Goal: Task Accomplishment & Management: Manage account settings

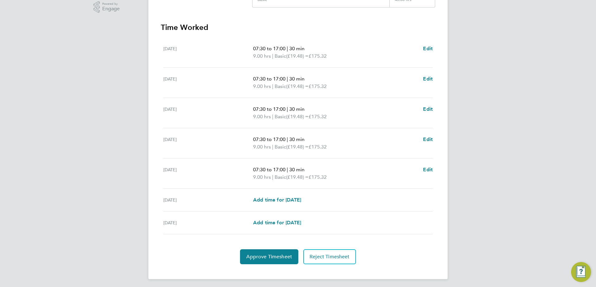
scroll to position [164, 0]
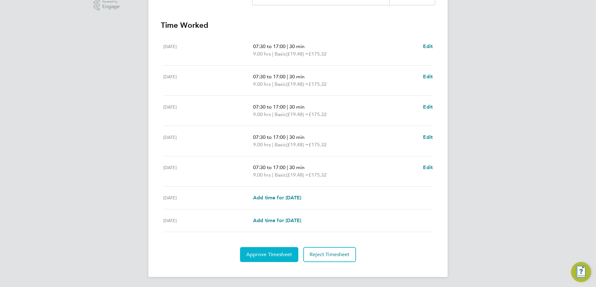
click at [282, 255] on span "Approve Timesheet" at bounding box center [269, 254] width 46 height 6
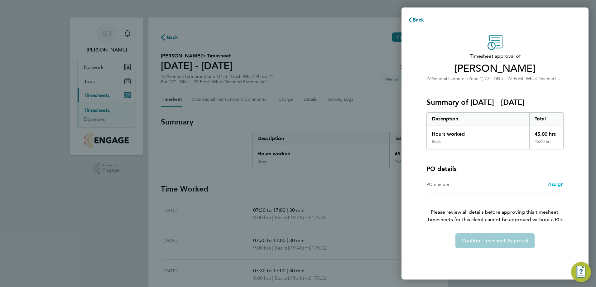
click at [555, 183] on span "Assign" at bounding box center [556, 184] width 16 height 6
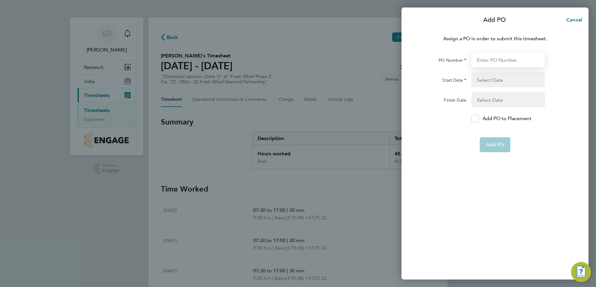
click at [506, 61] on input "PO Number" at bounding box center [508, 59] width 74 height 15
type input "H68087B"
type input "[DATE]"
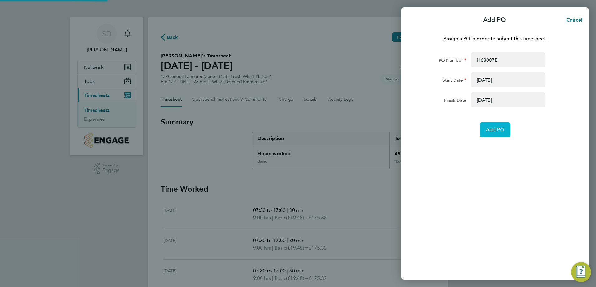
click at [497, 128] on span "Add PO" at bounding box center [495, 130] width 18 height 6
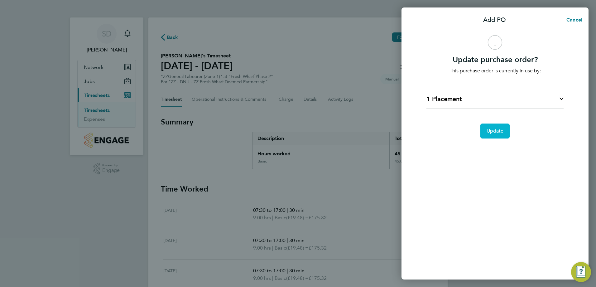
click at [499, 133] on span "Update" at bounding box center [494, 131] width 17 height 6
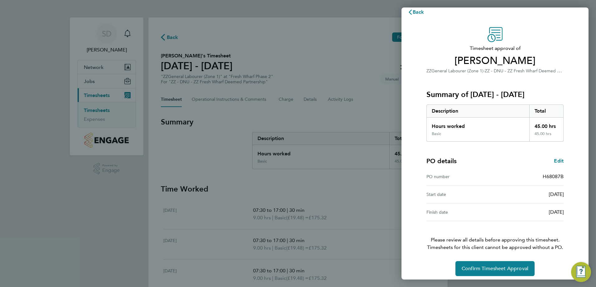
scroll to position [12, 0]
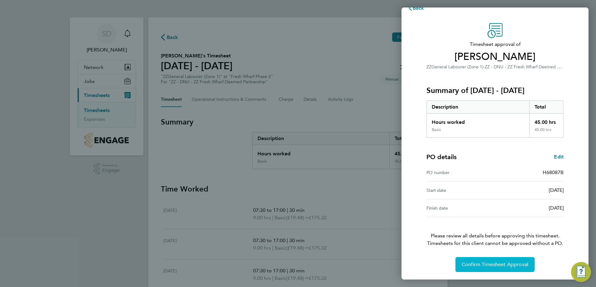
click at [505, 265] on span "Confirm Timesheet Approval" at bounding box center [494, 264] width 67 height 6
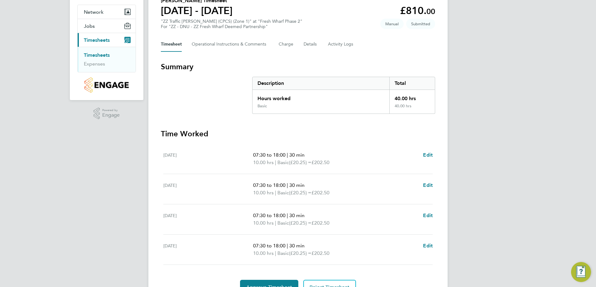
scroll to position [88, 0]
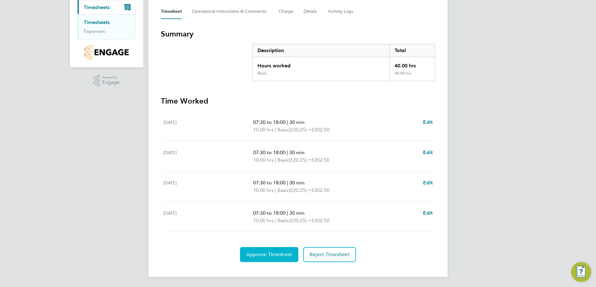
click at [264, 254] on span "Approve Timesheet" at bounding box center [269, 254] width 46 height 6
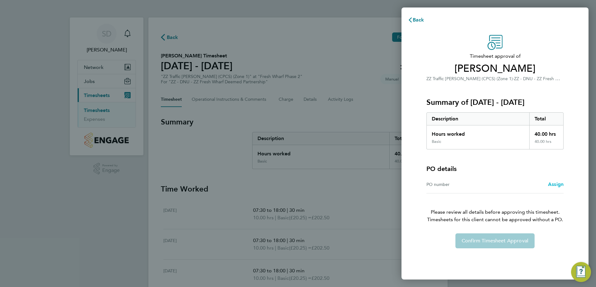
click at [556, 184] on span "Assign" at bounding box center [556, 184] width 16 height 6
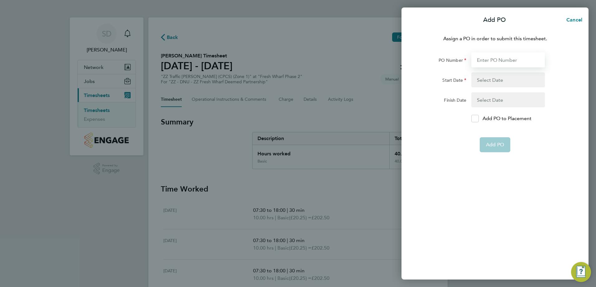
click at [489, 59] on input "PO Number" at bounding box center [508, 59] width 74 height 15
type input "H68087B"
type input "03 Mar 25"
type input "[DATE]"
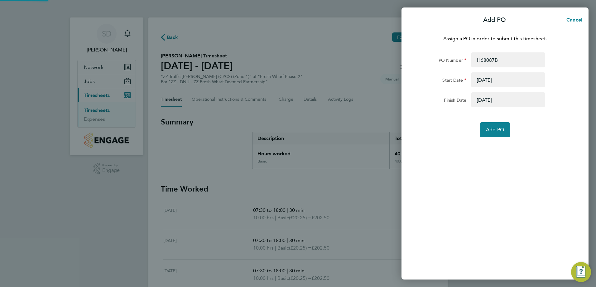
click at [495, 149] on div "Assign a PO in order to submit this timesheet. PO Number H68087B Start Date 03 …" at bounding box center [494, 153] width 187 height 252
click at [494, 129] on span "Add PO" at bounding box center [495, 130] width 18 height 6
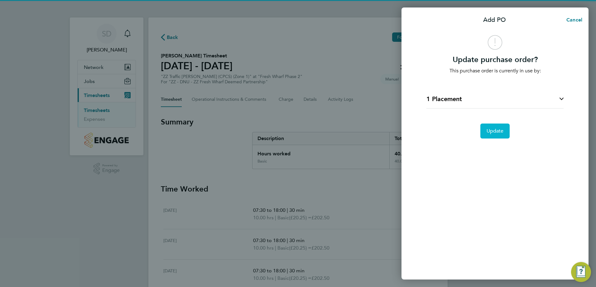
click at [500, 131] on span "Update" at bounding box center [494, 131] width 17 height 6
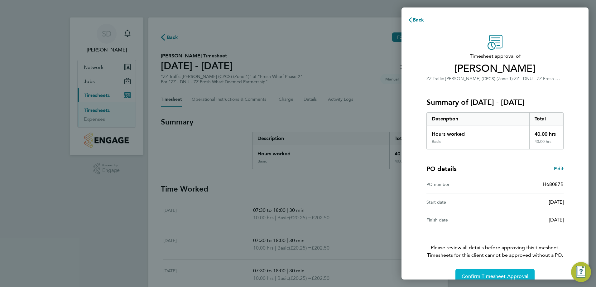
click at [508, 276] on span "Confirm Timesheet Approval" at bounding box center [494, 276] width 67 height 6
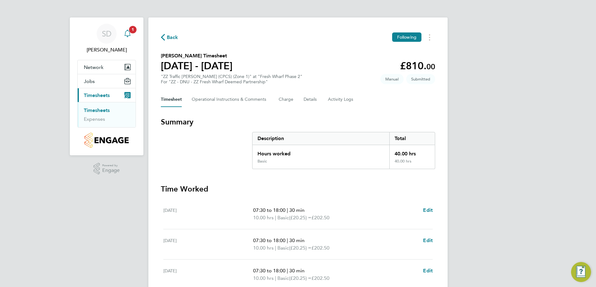
click at [129, 33] on icon "Main navigation" at bounding box center [127, 33] width 7 height 7
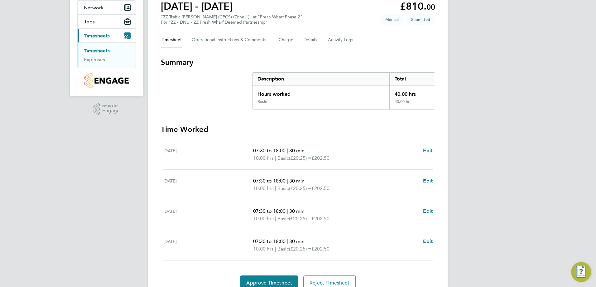
scroll to position [88, 0]
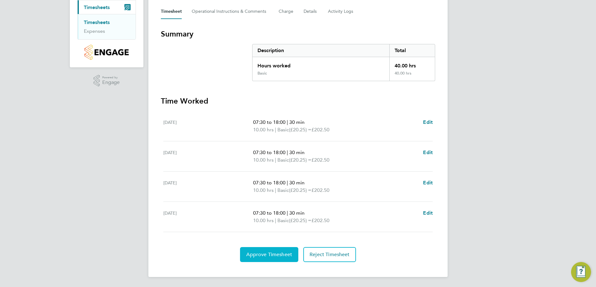
click at [287, 255] on span "Approve Timesheet" at bounding box center [269, 254] width 46 height 6
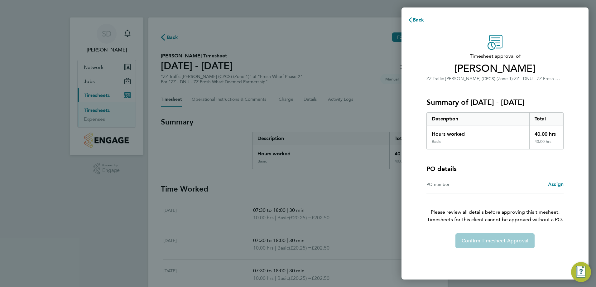
click at [509, 140] on div "Basic" at bounding box center [478, 144] width 103 height 10
click at [554, 184] on span "Assign" at bounding box center [556, 184] width 16 height 6
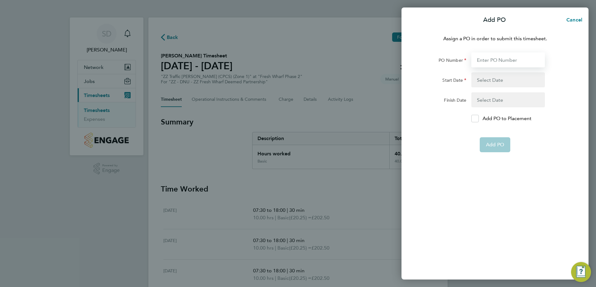
click at [515, 58] on input "PO Number" at bounding box center [508, 59] width 74 height 15
type input "H68087B"
type input "[DATE]"
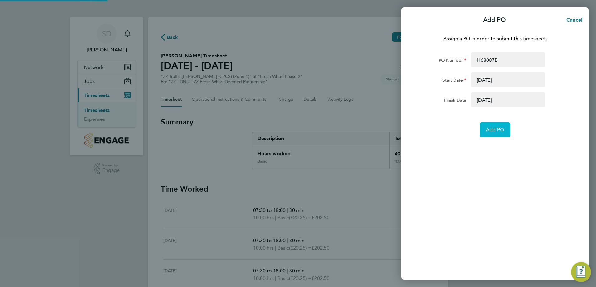
click at [494, 130] on span "Add PO" at bounding box center [495, 130] width 18 height 6
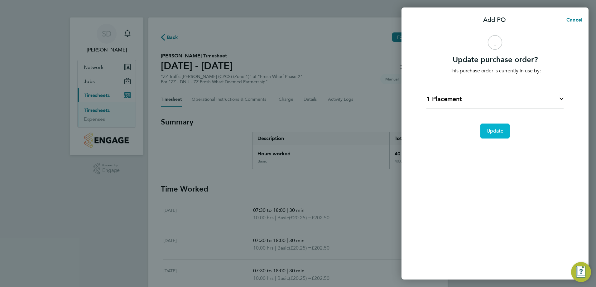
click at [494, 129] on span "Update" at bounding box center [494, 131] width 17 height 6
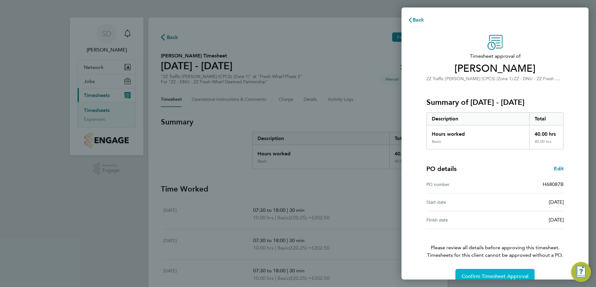
click at [503, 272] on button "Confirm Timesheet Approval" at bounding box center [494, 276] width 79 height 15
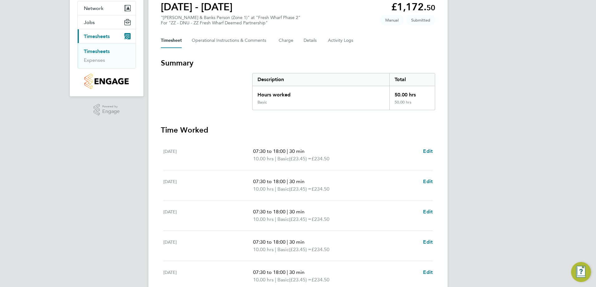
scroll to position [164, 0]
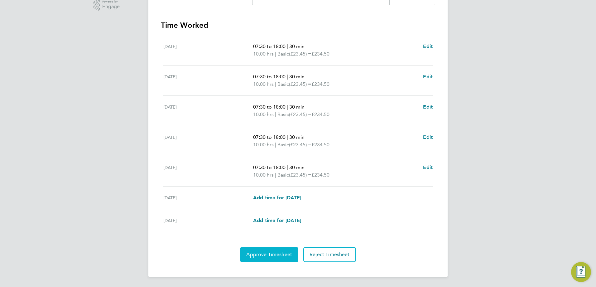
click at [271, 255] on span "Approve Timesheet" at bounding box center [269, 254] width 46 height 6
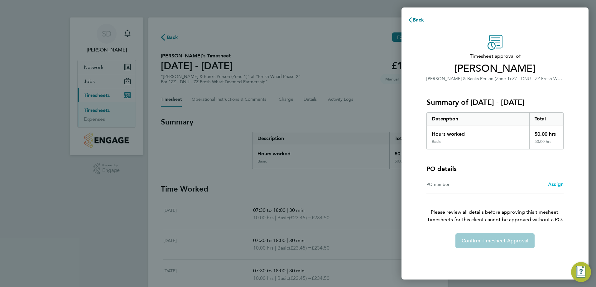
click at [557, 181] on span "Assign" at bounding box center [556, 184] width 16 height 6
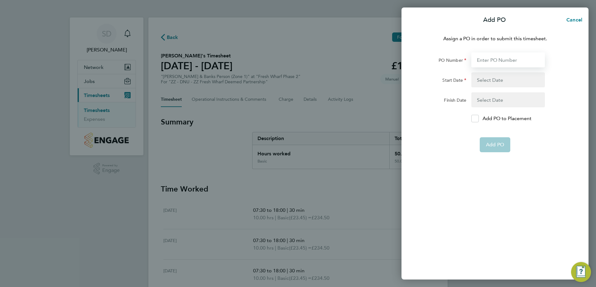
click at [509, 60] on input "PO Number" at bounding box center [508, 59] width 74 height 15
type input "H68087B"
type input "[DATE]"
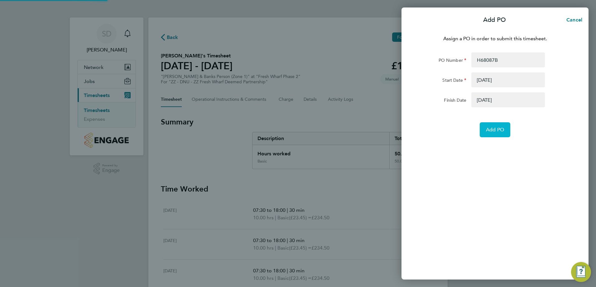
click at [495, 125] on button "Add PO" at bounding box center [495, 129] width 31 height 15
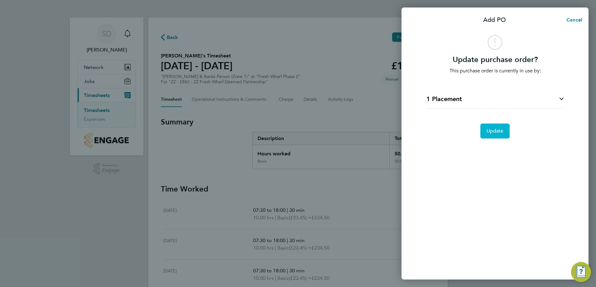
click at [503, 130] on span "Update" at bounding box center [494, 131] width 17 height 6
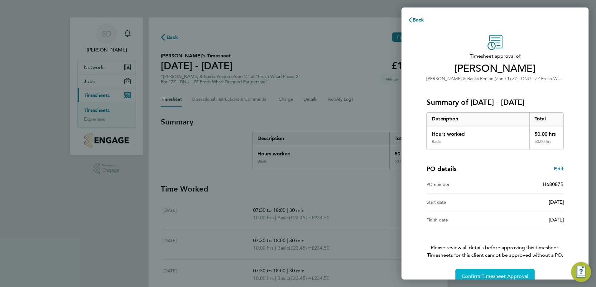
click at [477, 273] on button "Confirm Timesheet Approval" at bounding box center [494, 276] width 79 height 15
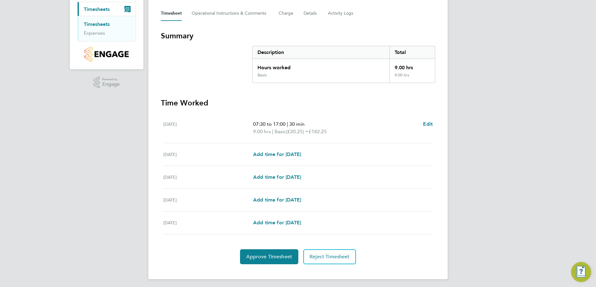
scroll to position [88, 0]
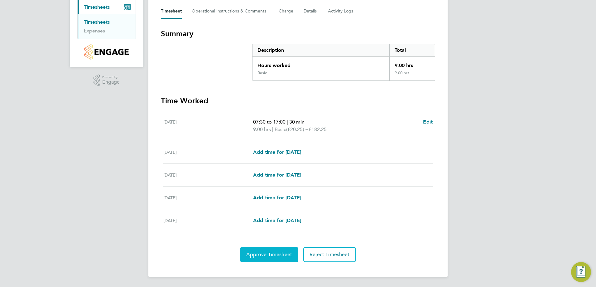
click at [262, 255] on span "Approve Timesheet" at bounding box center [269, 254] width 46 height 6
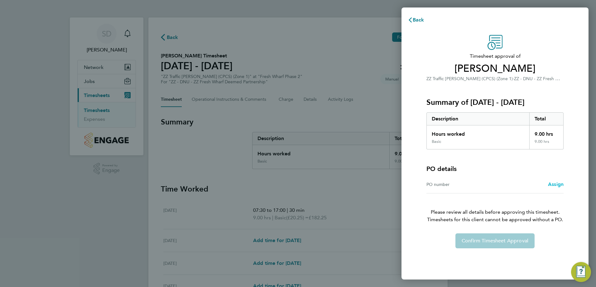
click at [555, 182] on span "Assign" at bounding box center [556, 184] width 16 height 6
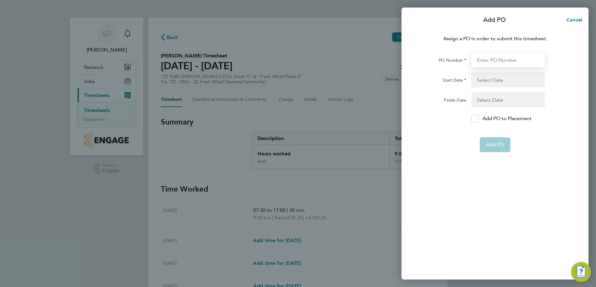
click at [510, 59] on input "PO Number" at bounding box center [508, 59] width 74 height 15
type input "H68087B"
type input "[DATE]"
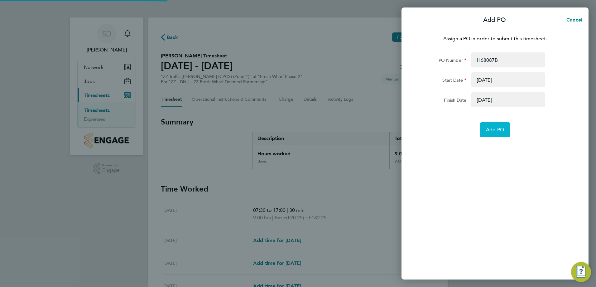
click at [495, 128] on span "Add PO" at bounding box center [495, 130] width 18 height 6
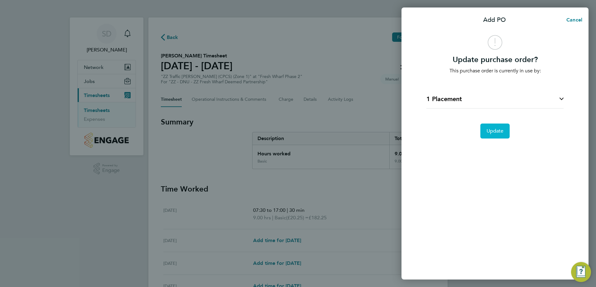
click at [498, 130] on span "Update" at bounding box center [494, 131] width 17 height 6
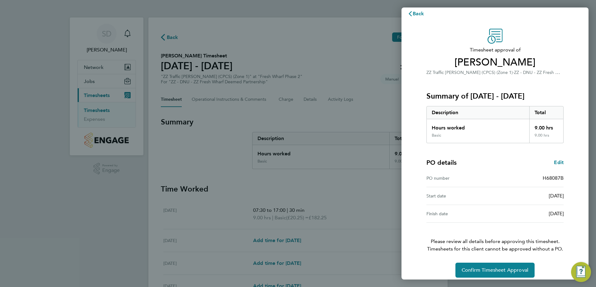
scroll to position [12, 0]
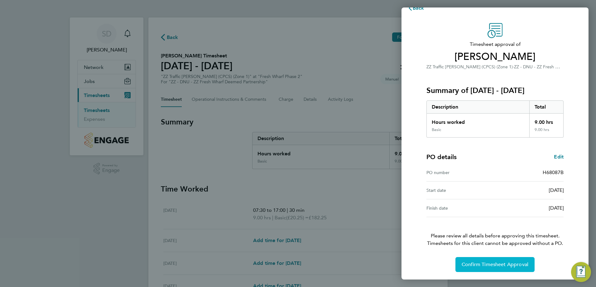
click at [494, 265] on span "Confirm Timesheet Approval" at bounding box center [494, 264] width 67 height 6
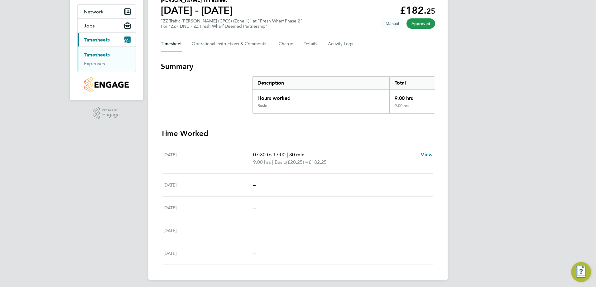
scroll to position [58, 0]
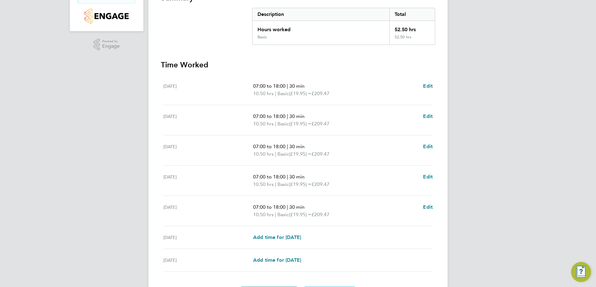
scroll to position [164, 0]
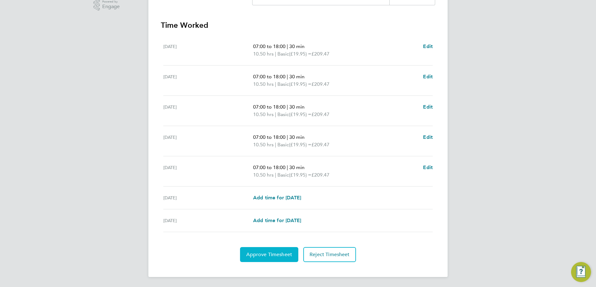
click at [266, 252] on span "Approve Timesheet" at bounding box center [269, 254] width 46 height 6
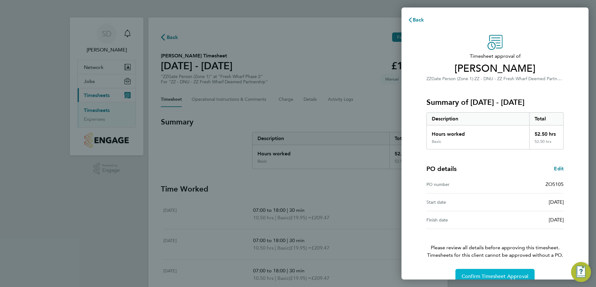
click at [502, 277] on span "Confirm Timesheet Approval" at bounding box center [494, 276] width 67 height 6
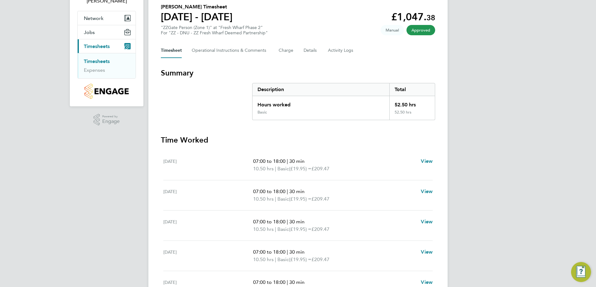
scroll to position [40, 0]
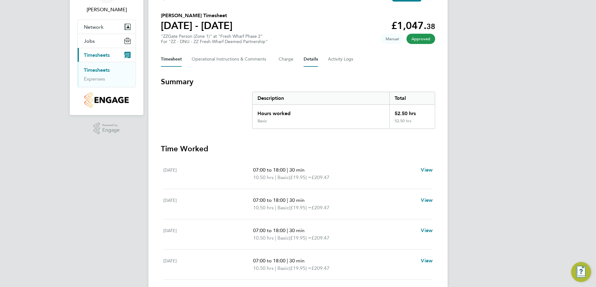
click at [311, 58] on button "Details" at bounding box center [310, 59] width 14 height 15
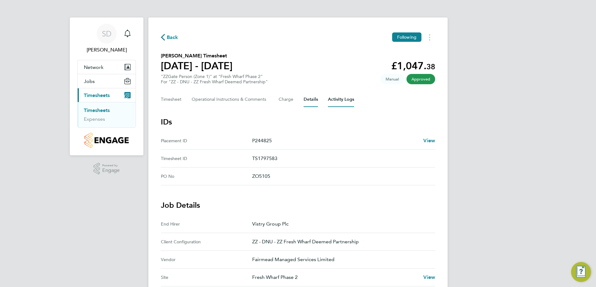
click at [334, 98] on Logs-tab "Activity Logs" at bounding box center [341, 99] width 26 height 15
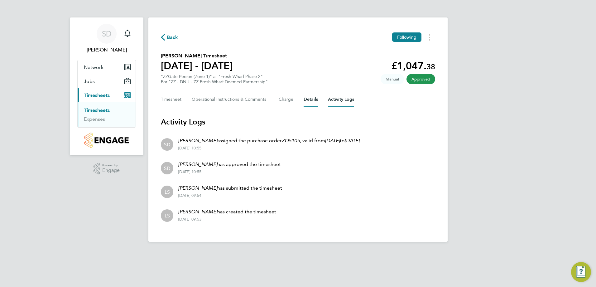
click at [310, 98] on button "Details" at bounding box center [310, 99] width 14 height 15
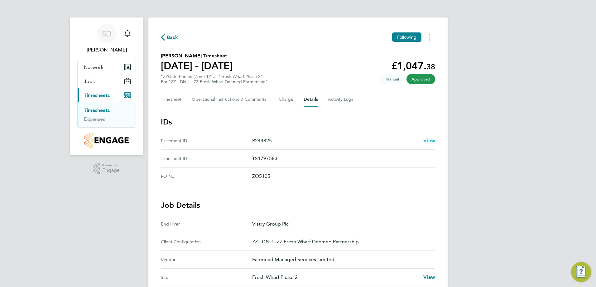
click at [431, 141] on span "View" at bounding box center [429, 140] width 12 height 6
click at [170, 37] on span "Back" at bounding box center [173, 37] width 12 height 7
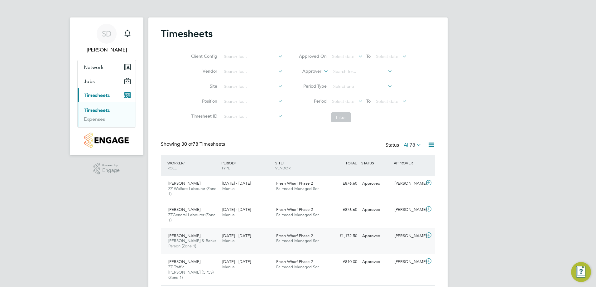
click at [429, 236] on icon at bounding box center [429, 234] width 8 height 5
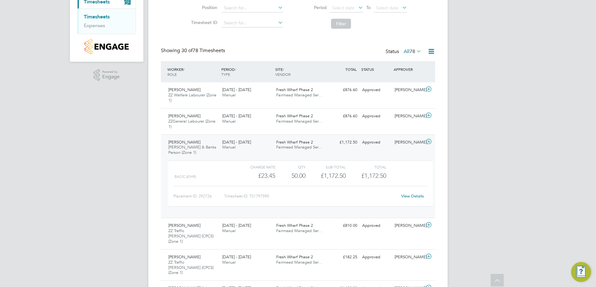
click at [414, 196] on link "View Details" at bounding box center [412, 195] width 23 height 5
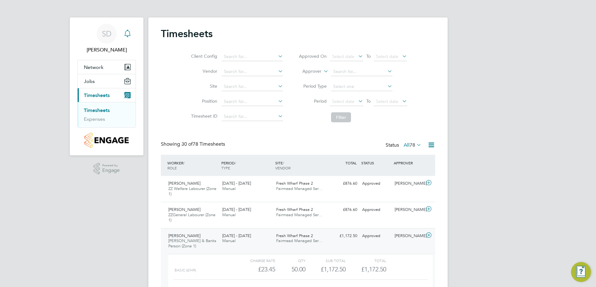
click at [126, 35] on icon "Main navigation" at bounding box center [127, 33] width 7 height 7
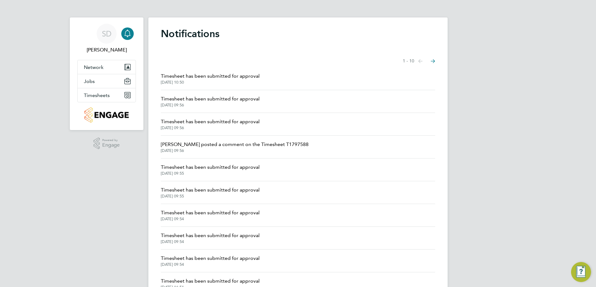
click at [235, 145] on span "Lawrence Schott posted a comment on the Timesheet T1797588" at bounding box center [235, 144] width 148 height 7
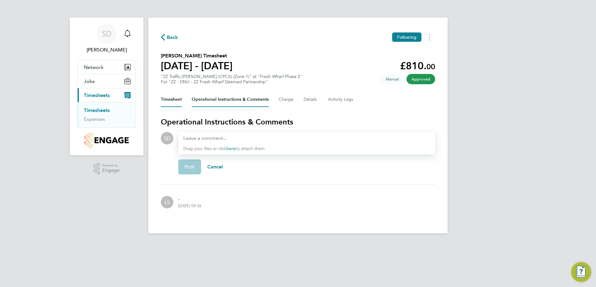
click at [175, 98] on button "Timesheet" at bounding box center [171, 99] width 21 height 15
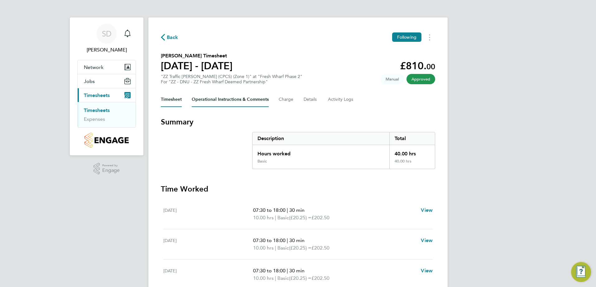
click at [219, 98] on Comments-tab "Operational Instructions & Comments" at bounding box center [230, 99] width 77 height 15
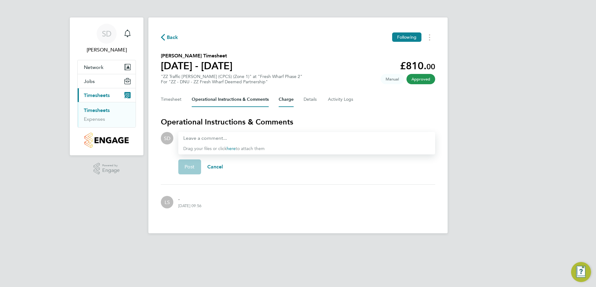
click at [292, 99] on button "Charge" at bounding box center [286, 99] width 15 height 15
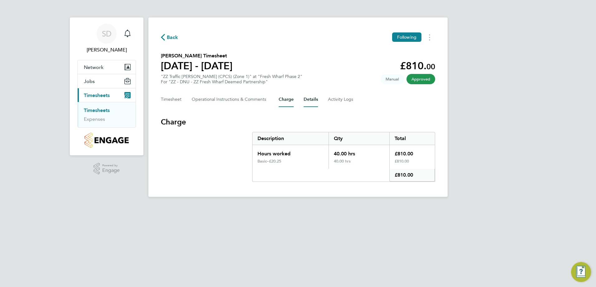
click at [313, 97] on button "Details" at bounding box center [310, 99] width 14 height 15
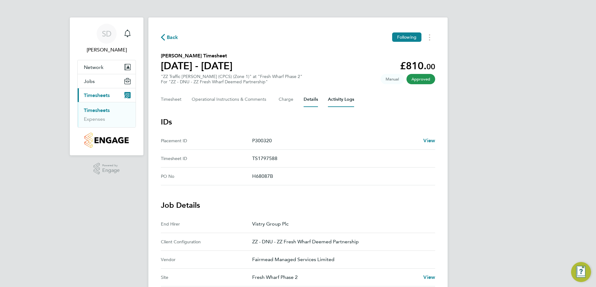
click at [345, 96] on Logs-tab "Activity Logs" at bounding box center [341, 99] width 26 height 15
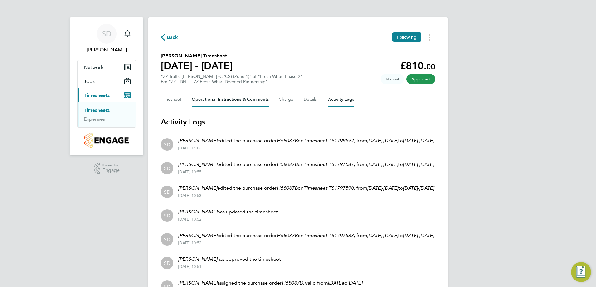
click at [209, 100] on Comments-tab "Operational Instructions & Comments" at bounding box center [230, 99] width 77 height 15
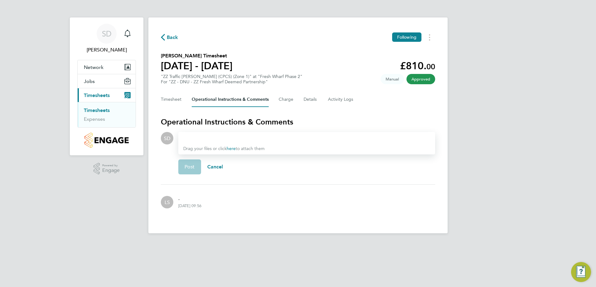
click at [215, 137] on div at bounding box center [306, 137] width 247 height 7
click at [179, 199] on p "." at bounding box center [189, 197] width 23 height 7
click at [166, 201] on span "LS" at bounding box center [167, 201] width 5 height 7
click at [193, 208] on div "08 Aug 2025, 09:56" at bounding box center [189, 205] width 23 height 5
click at [172, 37] on span "Back" at bounding box center [173, 37] width 12 height 7
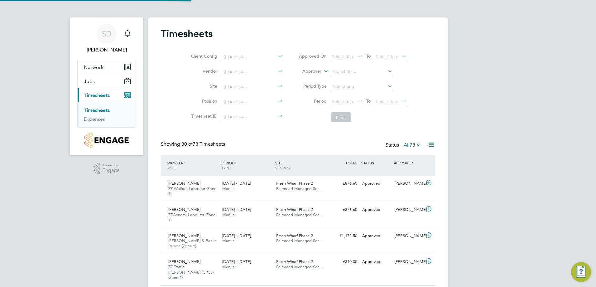
scroll to position [21, 54]
click at [277, 85] on icon at bounding box center [277, 86] width 0 height 9
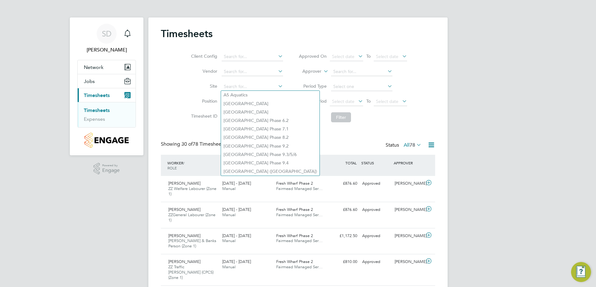
click at [113, 111] on li "Timesheets" at bounding box center [107, 111] width 47 height 9
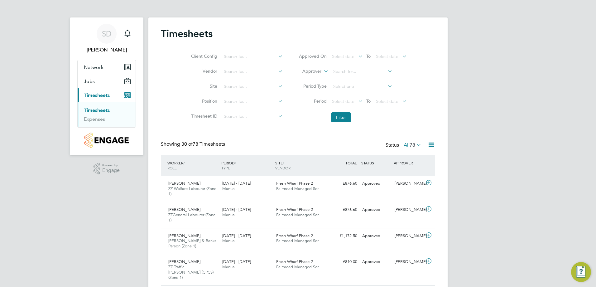
click at [277, 86] on icon at bounding box center [277, 86] width 0 height 9
click at [263, 103] on li "Fresh Wharf Phase 2" at bounding box center [252, 103] width 62 height 8
type input "Fresh Wharf Phase 2"
click at [357, 100] on icon at bounding box center [357, 101] width 0 height 9
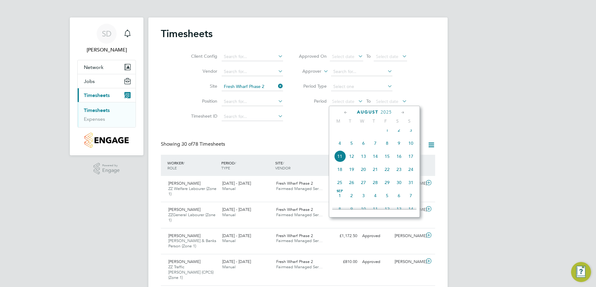
click at [341, 146] on span "4" at bounding box center [340, 143] width 12 height 12
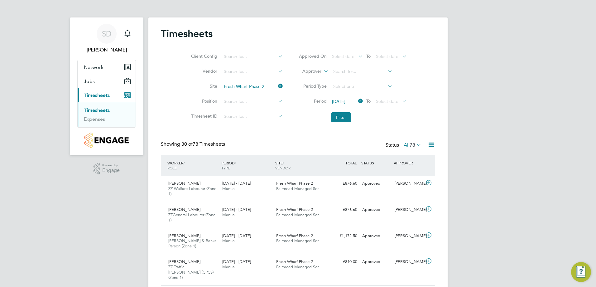
click at [401, 100] on icon at bounding box center [401, 101] width 0 height 9
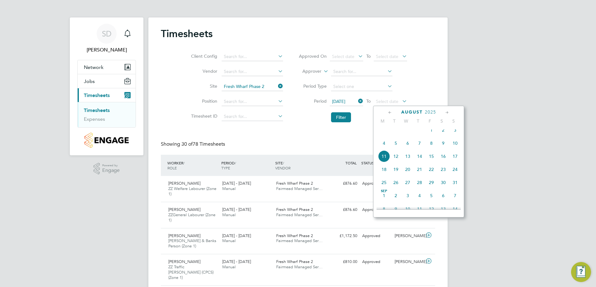
click at [431, 148] on span "8" at bounding box center [431, 143] width 12 height 12
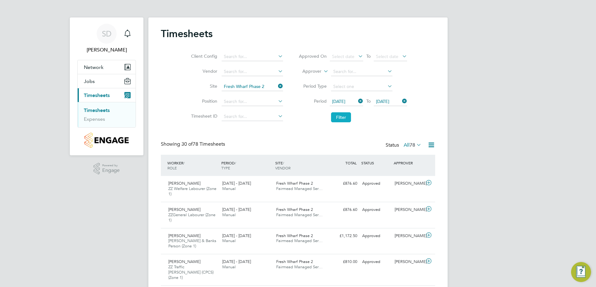
click at [344, 117] on button "Filter" at bounding box center [341, 117] width 20 height 10
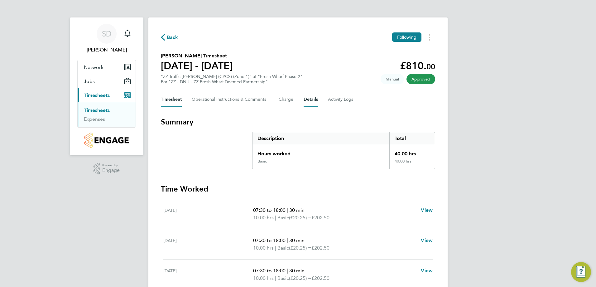
click at [308, 98] on button "Details" at bounding box center [310, 99] width 14 height 15
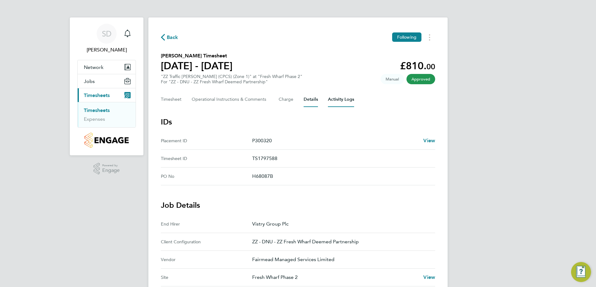
click at [340, 100] on Logs-tab "Activity Logs" at bounding box center [341, 99] width 26 height 15
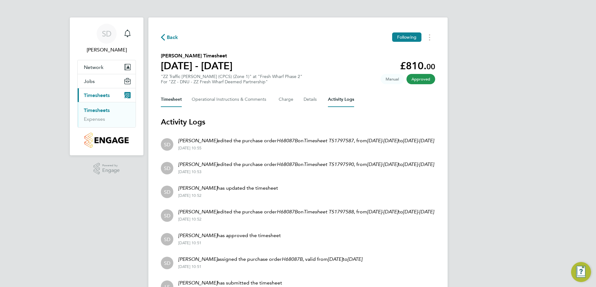
click at [170, 99] on button "Timesheet" at bounding box center [171, 99] width 21 height 15
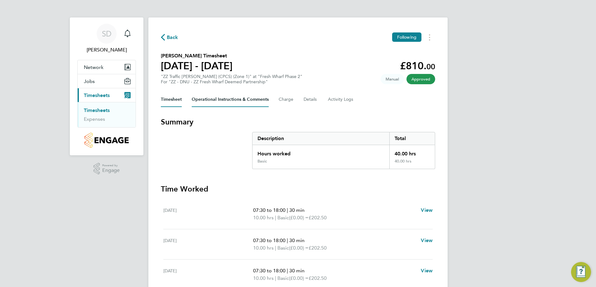
click at [223, 100] on Comments-tab "Operational Instructions & Comments" at bounding box center [230, 99] width 77 height 15
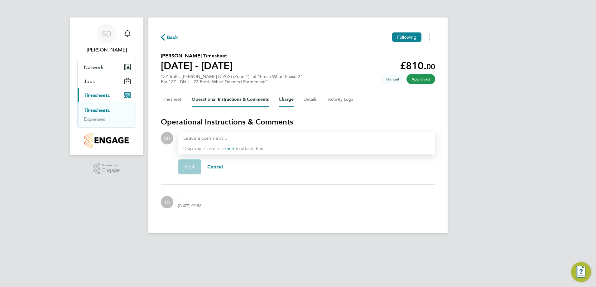
click at [288, 97] on button "Charge" at bounding box center [286, 99] width 15 height 15
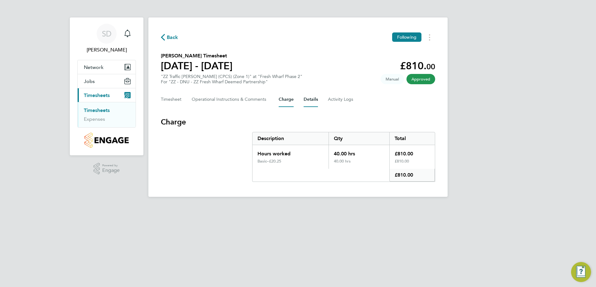
click at [310, 98] on button "Details" at bounding box center [310, 99] width 14 height 15
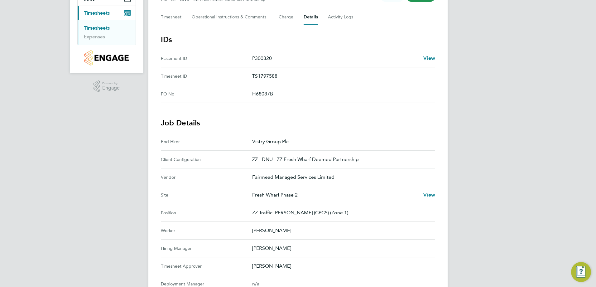
scroll to position [13, 0]
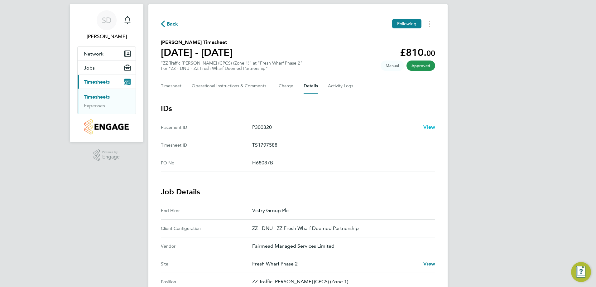
click at [431, 127] on span "View" at bounding box center [429, 127] width 12 height 6
click at [341, 85] on Logs-tab "Activity Logs" at bounding box center [341, 86] width 26 height 15
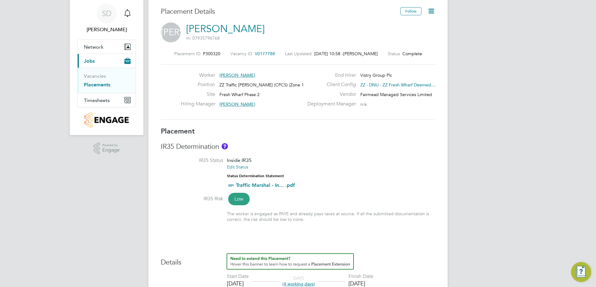
scroll to position [31, 0]
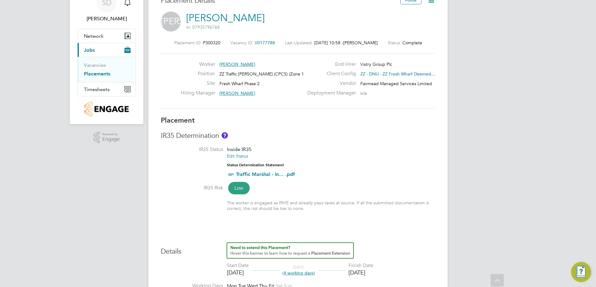
click at [261, 172] on link "Traffic Marshal - In... .pdf" at bounding box center [265, 174] width 59 height 6
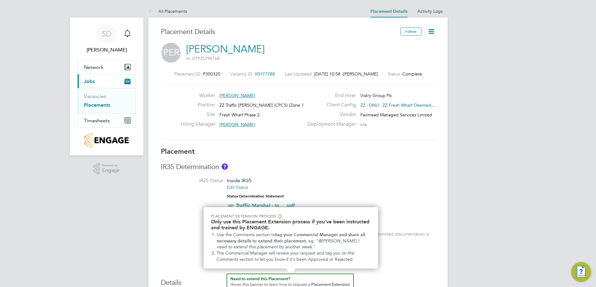
scroll to position [3, 0]
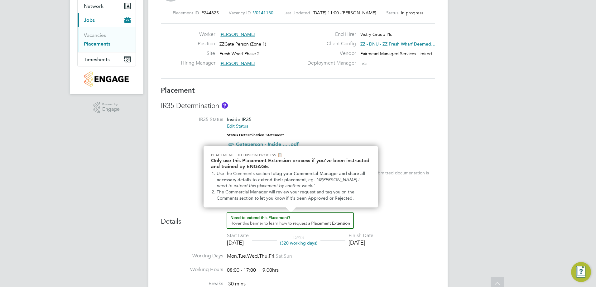
scroll to position [62, 0]
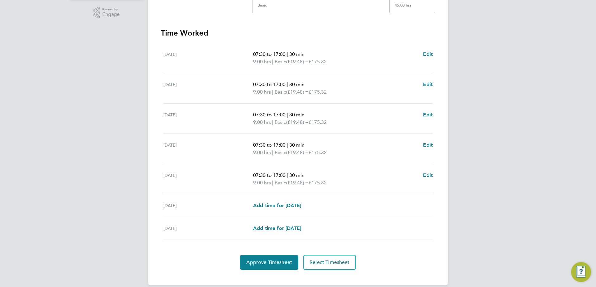
scroll to position [164, 0]
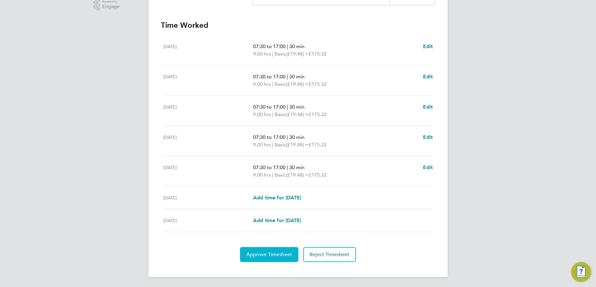
click at [287, 255] on span "Approve Timesheet" at bounding box center [269, 254] width 46 height 6
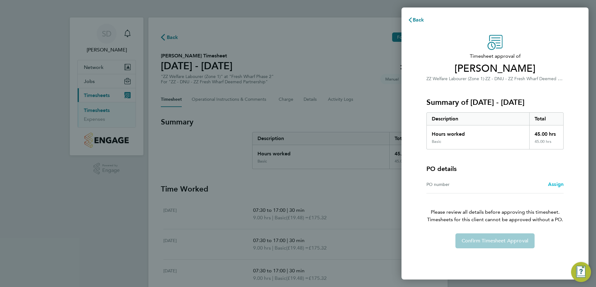
click at [552, 182] on span "Assign" at bounding box center [556, 184] width 16 height 6
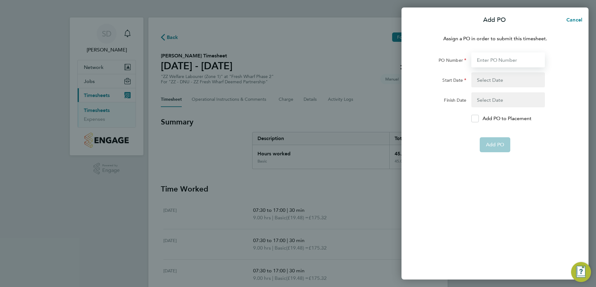
click at [513, 60] on input "PO Number" at bounding box center [508, 59] width 74 height 15
type input "H68087B"
type input "03 Mar 25"
type input "01 Jun 27"
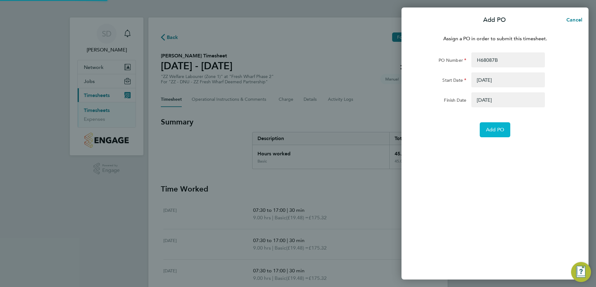
click at [497, 133] on button "Add PO" at bounding box center [495, 129] width 31 height 15
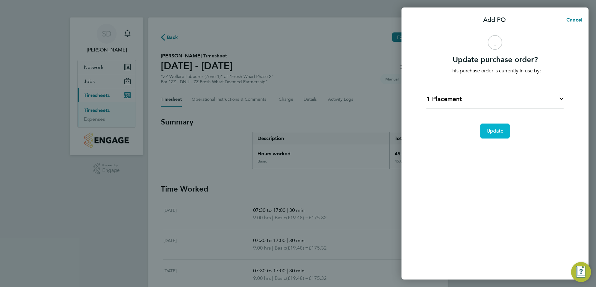
click at [497, 133] on span "Update" at bounding box center [494, 131] width 17 height 6
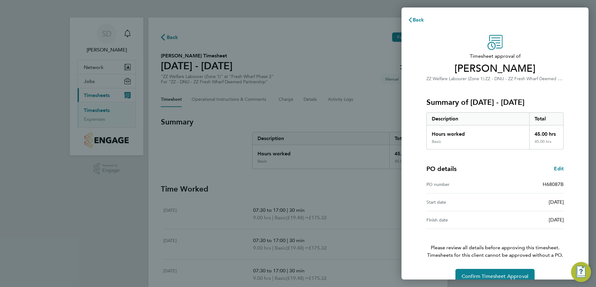
scroll to position [12, 0]
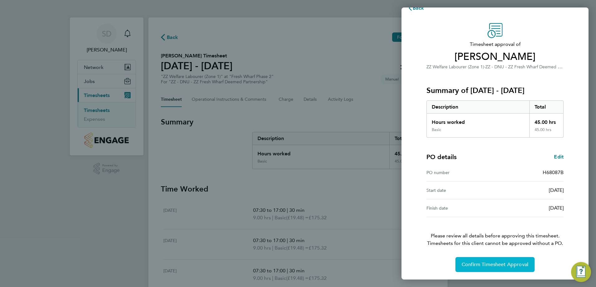
click at [483, 265] on span "Confirm Timesheet Approval" at bounding box center [494, 264] width 67 height 6
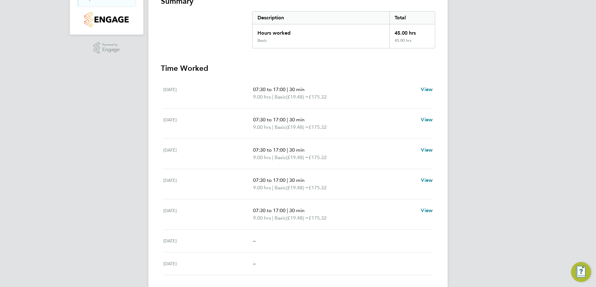
scroll to position [134, 0]
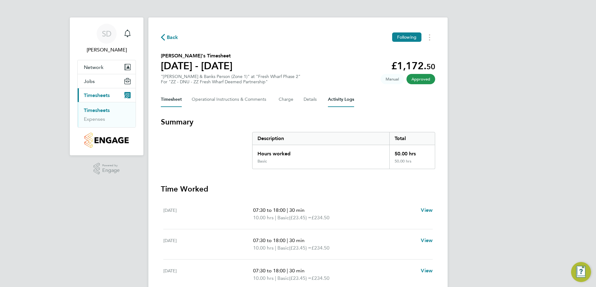
click at [337, 99] on Logs-tab "Activity Logs" at bounding box center [341, 99] width 26 height 15
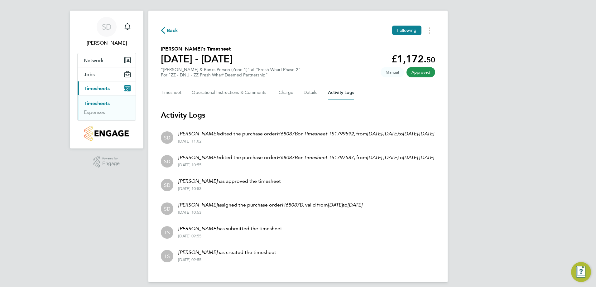
scroll to position [27, 0]
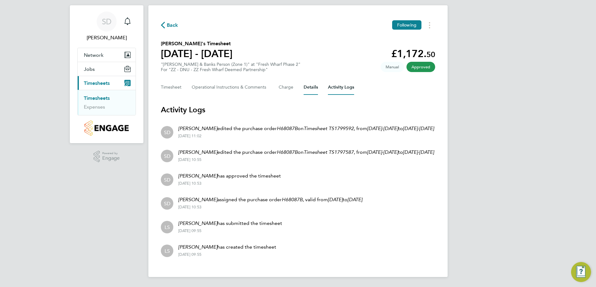
click at [308, 80] on button "Details" at bounding box center [310, 87] width 14 height 15
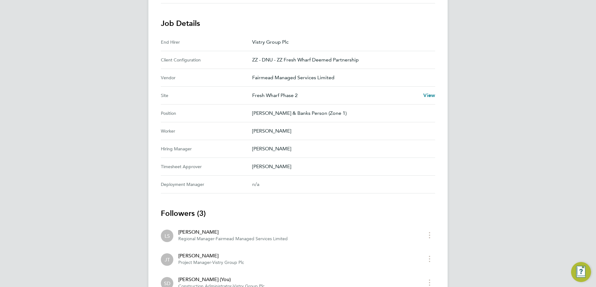
scroll to position [169, 0]
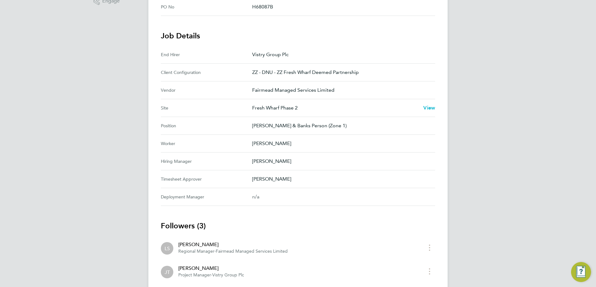
click at [429, 108] on span "View" at bounding box center [429, 108] width 12 height 6
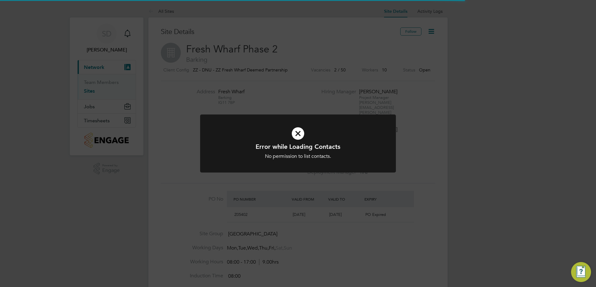
scroll to position [11, 59]
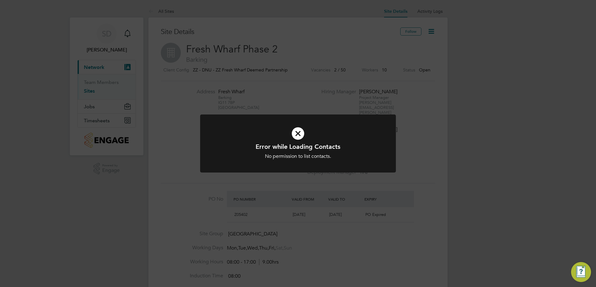
click at [297, 133] on icon at bounding box center [298, 133] width 162 height 24
click at [300, 135] on icon at bounding box center [298, 133] width 162 height 24
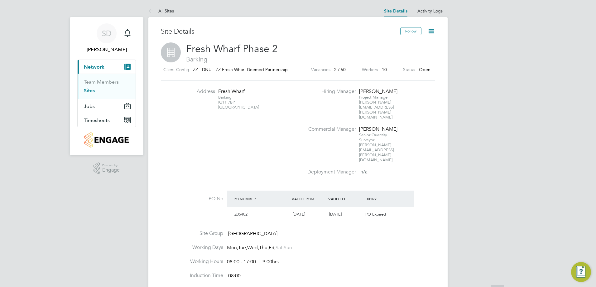
scroll to position [0, 0]
